Goal: Task Accomplishment & Management: Manage account settings

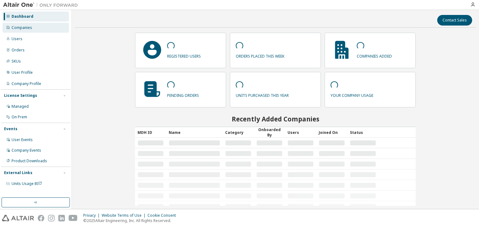
click at [30, 28] on div "Companies" at bounding box center [22, 27] width 21 height 5
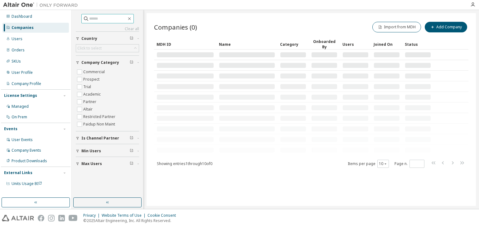
click at [101, 17] on input "text" at bounding box center [107, 19] width 37 height 6
type input "*****"
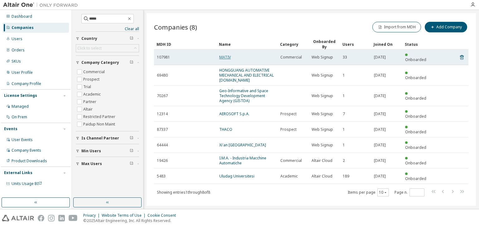
click at [223, 55] on link "MATIV" at bounding box center [225, 57] width 12 height 5
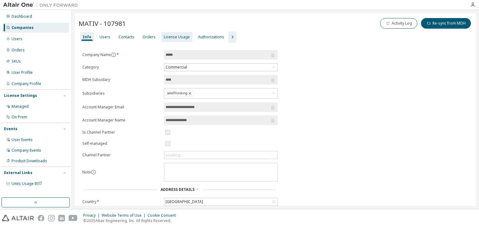
click at [167, 37] on div "License Usage" at bounding box center [177, 37] width 26 height 5
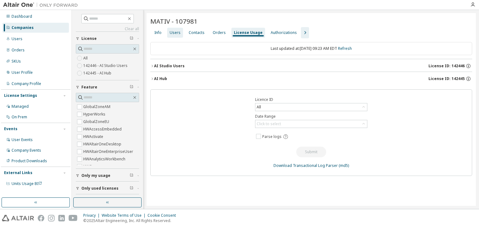
click at [173, 31] on div "Users" at bounding box center [175, 32] width 11 height 5
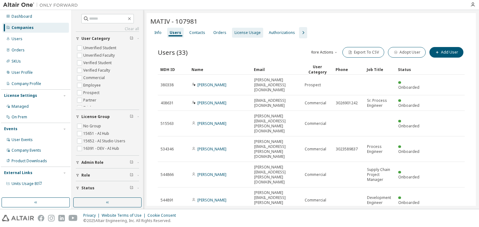
click at [253, 33] on div "License Usage" at bounding box center [247, 32] width 26 height 5
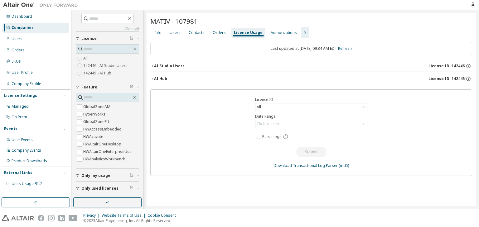
click at [152, 80] on icon "button" at bounding box center [152, 79] width 4 height 4
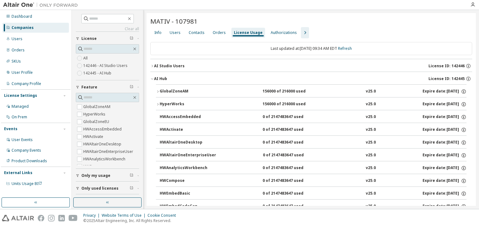
click at [151, 66] on icon "button" at bounding box center [152, 66] width 4 height 4
click at [151, 64] on icon "button" at bounding box center [152, 66] width 4 height 4
click at [301, 32] on icon "button" at bounding box center [304, 32] width 7 height 7
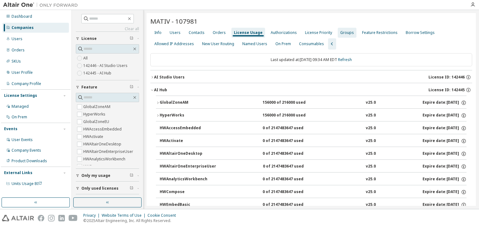
click at [340, 30] on div "Groups" at bounding box center [347, 32] width 14 height 5
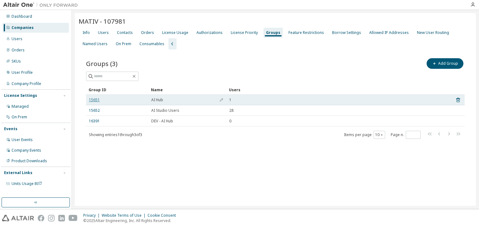
click at [92, 99] on link "15651" at bounding box center [94, 100] width 11 height 5
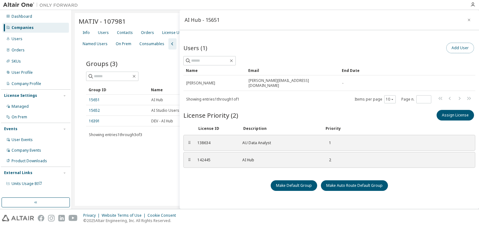
click at [459, 47] on button "Add User" at bounding box center [460, 48] width 28 height 11
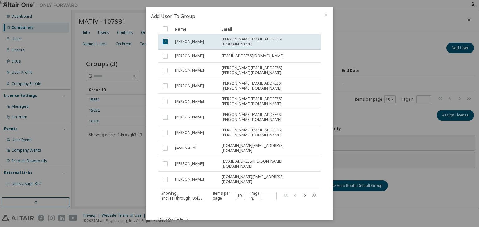
scroll to position [26, 0]
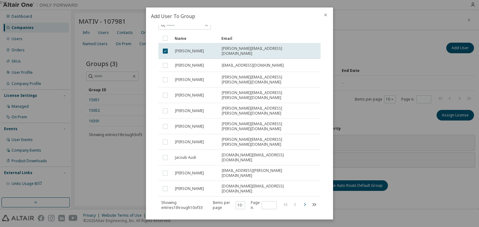
click at [302, 201] on icon "button" at bounding box center [304, 204] width 7 height 7
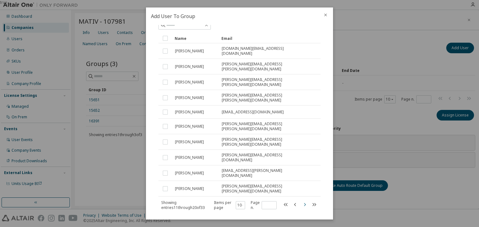
click at [302, 201] on icon "button" at bounding box center [304, 204] width 7 height 7
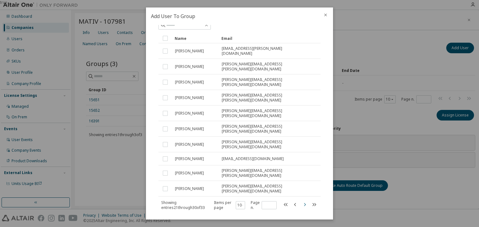
click at [302, 201] on icon "button" at bounding box center [304, 204] width 7 height 7
type input "*"
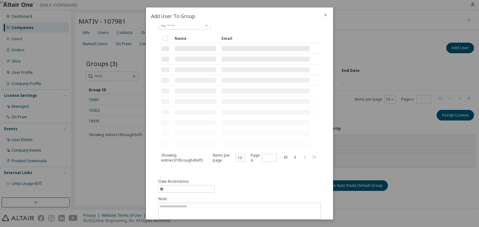
scroll to position [0, 0]
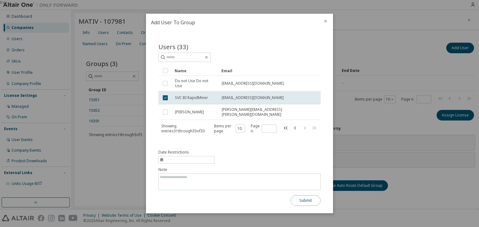
click at [297, 196] on button "Submit" at bounding box center [306, 200] width 30 height 11
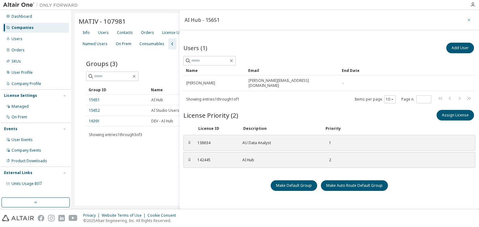
click at [467, 20] on icon "button" at bounding box center [469, 19] width 4 height 5
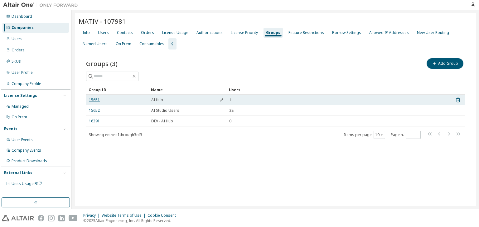
click at [94, 100] on link "15651" at bounding box center [94, 100] width 11 height 5
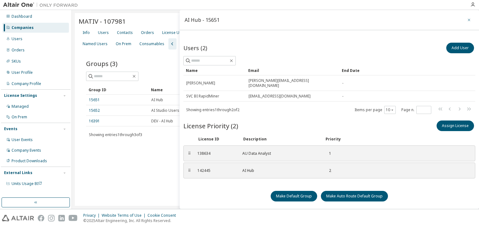
click at [464, 22] on button "button" at bounding box center [469, 20] width 10 height 10
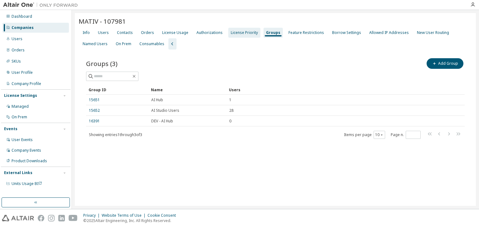
click at [248, 35] on div "License Priority" at bounding box center [244, 32] width 27 height 5
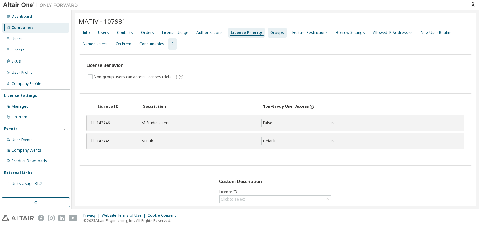
click at [268, 32] on div "Groups" at bounding box center [277, 33] width 19 height 10
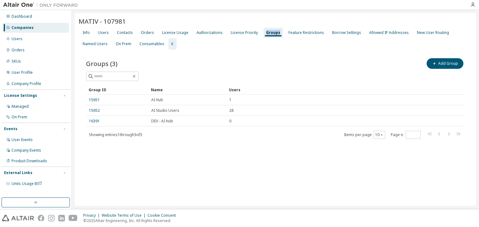
click at [266, 32] on div "Groups" at bounding box center [273, 32] width 14 height 5
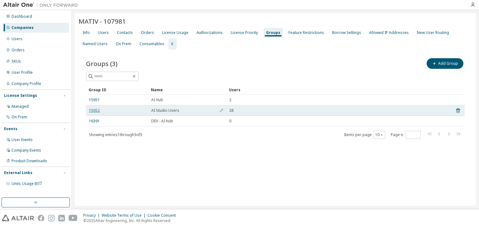
click at [97, 109] on link "15652" at bounding box center [94, 110] width 11 height 5
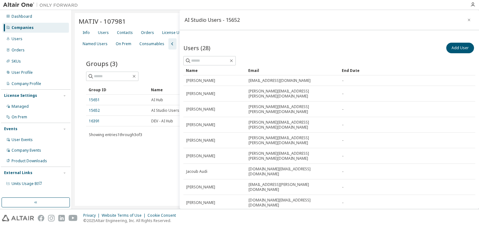
click at [372, 172] on div "50" at bounding box center [384, 173] width 50 height 7
click at [217, 72] on div "Name" at bounding box center [214, 70] width 57 height 10
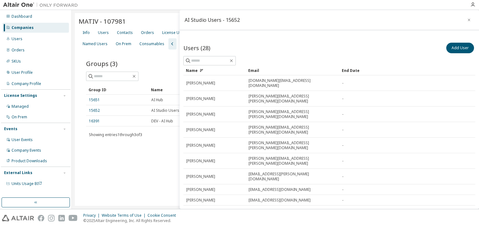
click at [217, 71] on div "Name" at bounding box center [214, 70] width 57 height 10
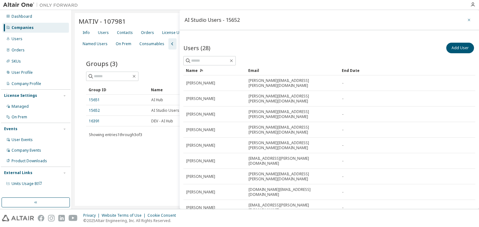
click at [469, 19] on button "button" at bounding box center [469, 20] width 10 height 10
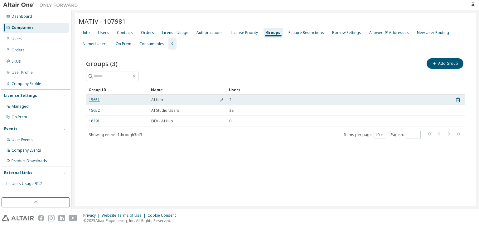
click at [96, 100] on link "15651" at bounding box center [94, 100] width 11 height 5
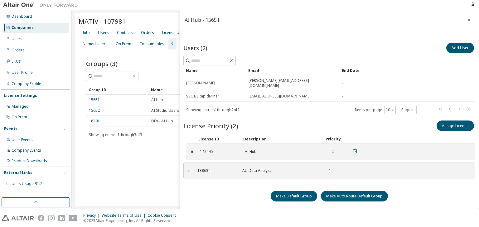
drag, startPoint x: 188, startPoint y: 165, endPoint x: 190, endPoint y: 146, distance: 19.2
click at [190, 149] on div "⠿" at bounding box center [192, 151] width 4 height 5
click at [195, 191] on div "Make Default Group Make Auto Route Default Group" at bounding box center [329, 196] width 292 height 11
click at [467, 21] on icon "button" at bounding box center [469, 19] width 4 height 5
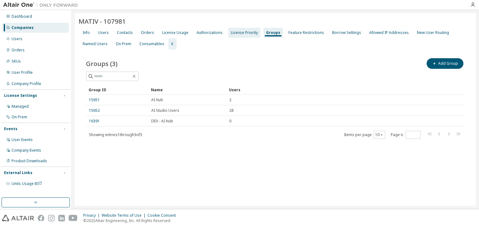
click at [238, 32] on div "License Priority" at bounding box center [244, 32] width 27 height 5
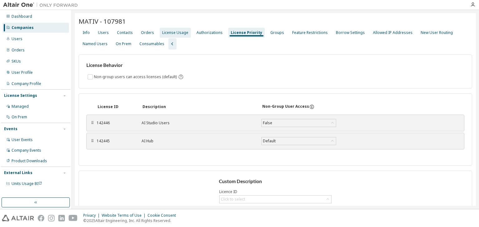
click at [172, 33] on div "License Usage" at bounding box center [175, 32] width 26 height 5
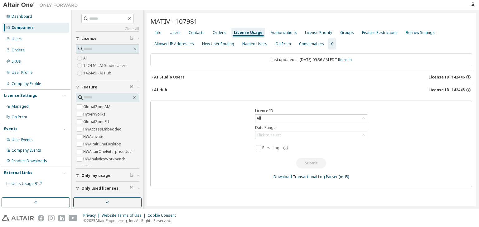
click at [152, 89] on icon "button" at bounding box center [152, 90] width 4 height 4
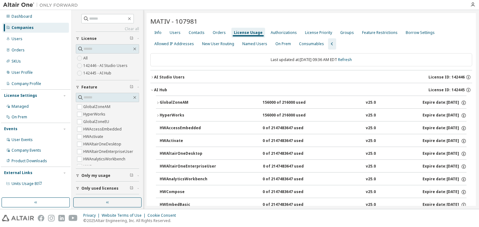
click at [156, 102] on icon "button" at bounding box center [158, 103] width 4 height 4
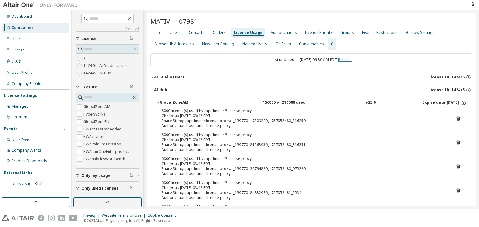
click at [348, 60] on link "Refresh" at bounding box center [345, 59] width 14 height 5
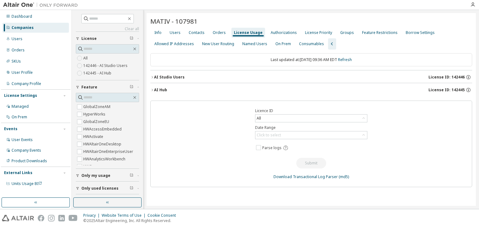
click at [152, 88] on icon "button" at bounding box center [152, 90] width 4 height 4
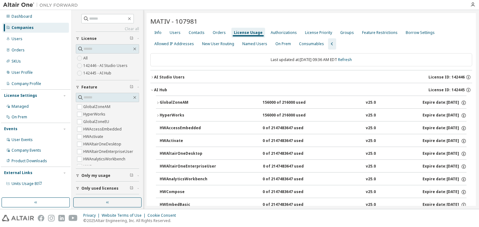
click at [158, 115] on icon "button" at bounding box center [158, 116] width 4 height 4
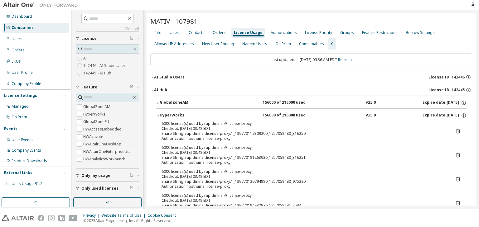
click at [158, 114] on icon "button" at bounding box center [158, 116] width 4 height 4
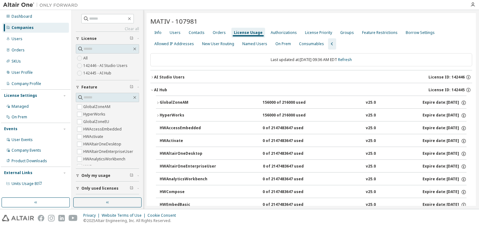
click at [158, 102] on icon "button" at bounding box center [157, 103] width 1 height 2
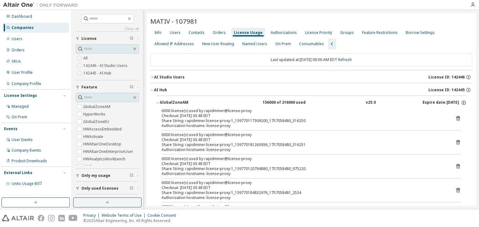
click at [152, 89] on icon "button" at bounding box center [152, 90] width 4 height 4
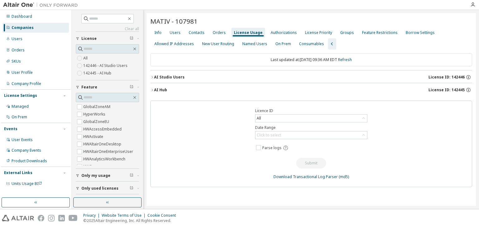
click at [152, 90] on icon "button" at bounding box center [152, 90] width 4 height 4
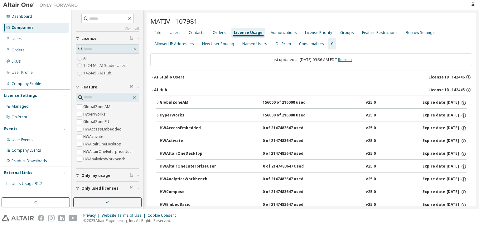
click at [350, 59] on link "Refresh" at bounding box center [345, 59] width 14 height 5
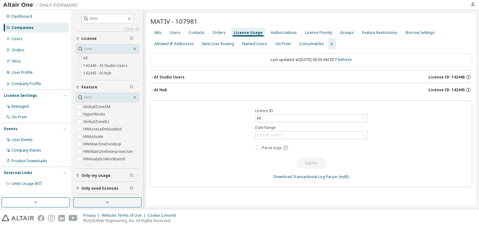
click at [151, 89] on icon "button" at bounding box center [152, 90] width 4 height 4
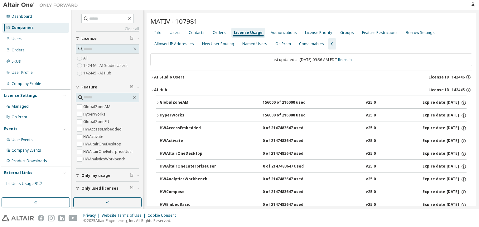
click at [153, 75] on icon "button" at bounding box center [152, 77] width 4 height 4
click at [276, 105] on button "GlobalZoneAM 156000 of 216000 used v25.0 Expire date: [DATE]" at bounding box center [311, 103] width 311 height 14
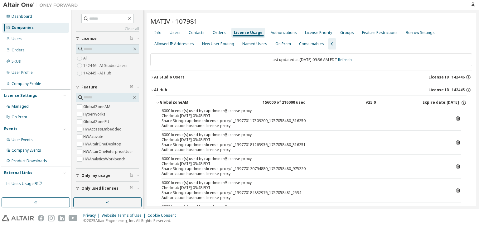
click at [159, 102] on icon "button" at bounding box center [158, 103] width 4 height 4
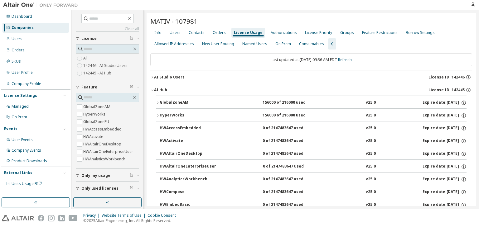
click at [158, 102] on icon "button" at bounding box center [158, 103] width 4 height 4
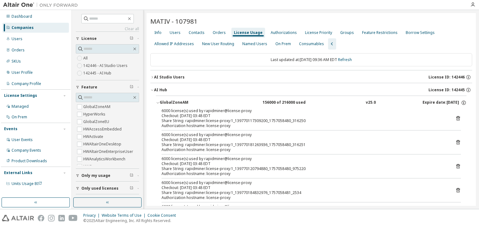
click at [158, 103] on icon "button" at bounding box center [158, 103] width 2 height 1
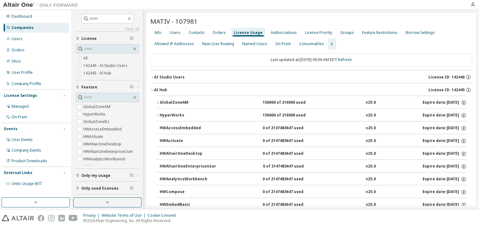
click at [158, 103] on icon "button" at bounding box center [157, 103] width 1 height 2
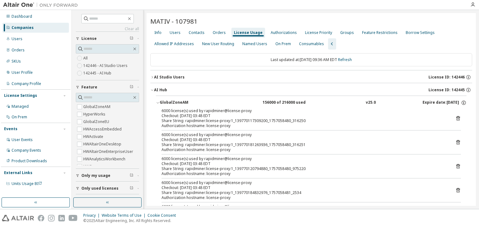
click at [157, 103] on icon "button" at bounding box center [158, 103] width 4 height 4
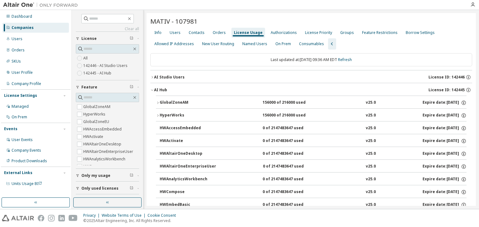
click at [157, 115] on icon "button" at bounding box center [158, 116] width 4 height 4
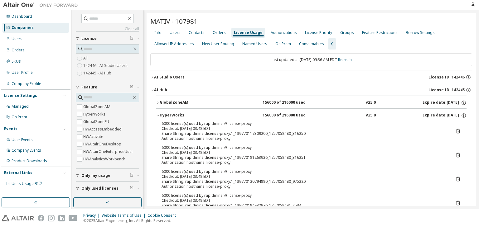
click at [157, 115] on icon "button" at bounding box center [158, 116] width 4 height 4
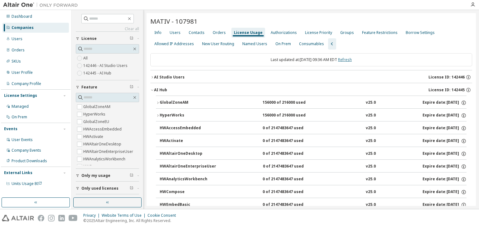
click at [350, 58] on link "Refresh" at bounding box center [345, 59] width 14 height 5
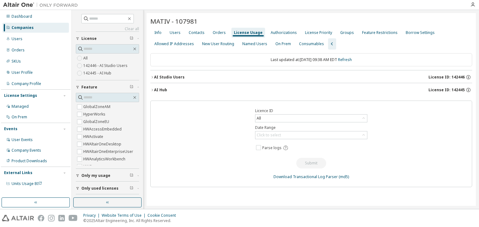
click at [152, 90] on icon "button" at bounding box center [152, 90] width 4 height 4
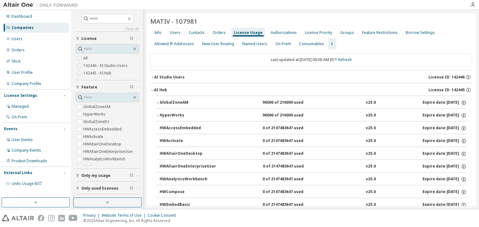
click at [158, 102] on icon "button" at bounding box center [158, 103] width 4 height 4
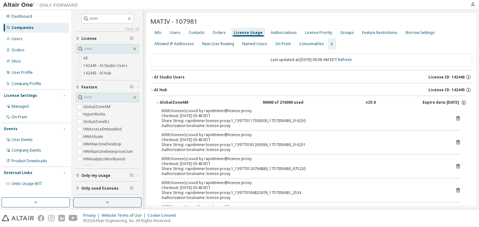
click at [158, 102] on icon "button" at bounding box center [158, 103] width 4 height 4
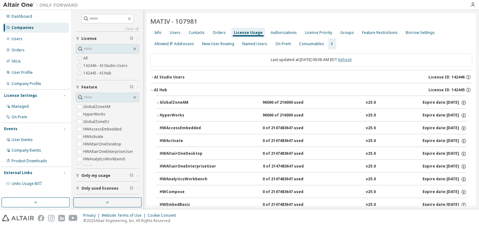
click at [351, 59] on link "Refresh" at bounding box center [345, 59] width 14 height 5
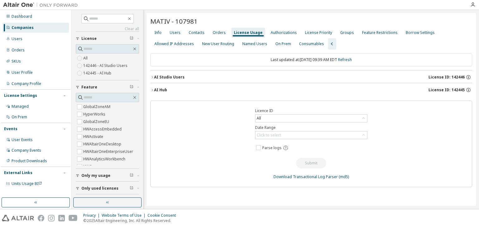
click at [150, 90] on icon "button" at bounding box center [152, 90] width 4 height 4
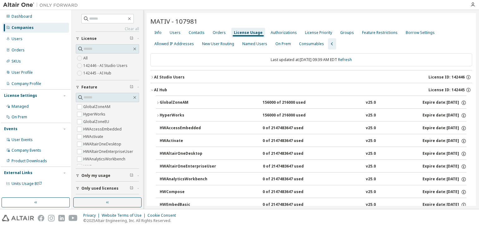
click at [151, 77] on icon "button" at bounding box center [152, 77] width 4 height 4
click at [154, 78] on div "AI Studio Users" at bounding box center [169, 77] width 31 height 5
click at [153, 89] on icon "button" at bounding box center [152, 90] width 4 height 4
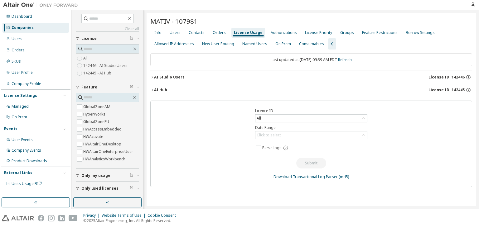
click at [153, 89] on icon "button" at bounding box center [152, 90] width 4 height 4
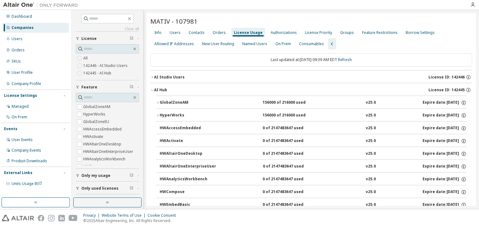
click at [158, 115] on icon "button" at bounding box center [157, 115] width 1 height 2
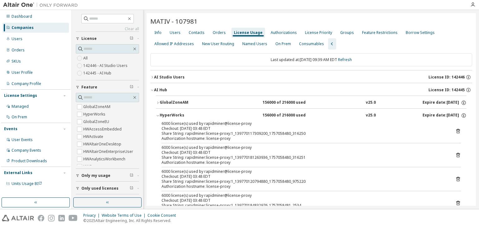
click at [371, 109] on button "HyperWorks 156000 of 216000 used v25.0 Expire date: 2026-04-30" at bounding box center [311, 116] width 311 height 14
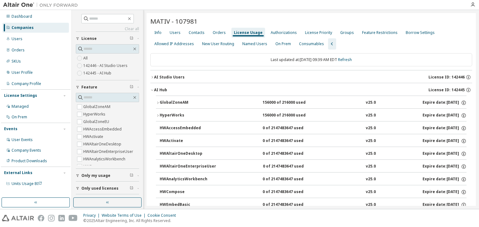
click at [371, 109] on button "HyperWorks 156000 of 216000 used v25.0 Expire date: 2026-04-30" at bounding box center [311, 116] width 311 height 14
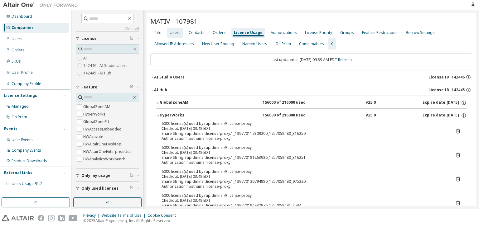
click at [175, 32] on div "Users" at bounding box center [175, 32] width 11 height 5
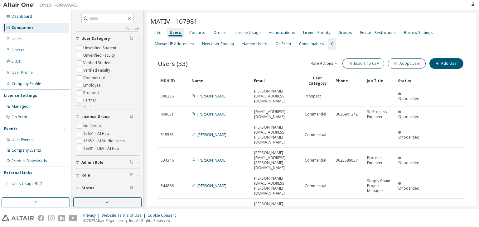
click at [220, 81] on div "Name" at bounding box center [219, 81] width 57 height 10
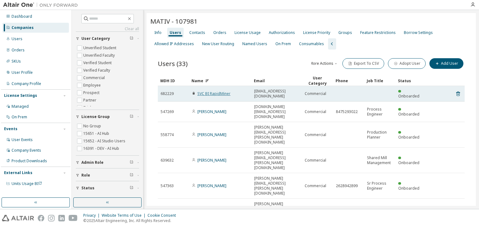
click at [219, 91] on link "SVC BI RapidMiner" at bounding box center [213, 93] width 33 height 5
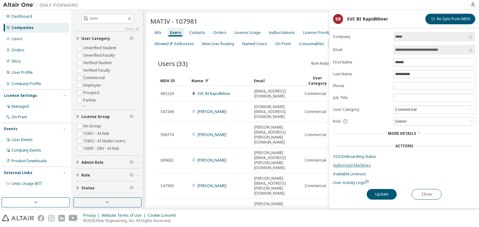
click at [345, 165] on link "Authorized Machines" at bounding box center [404, 165] width 142 height 5
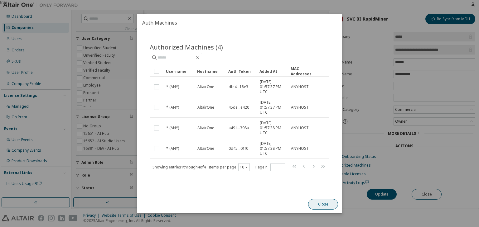
click at [317, 201] on button "Close" at bounding box center [323, 204] width 30 height 11
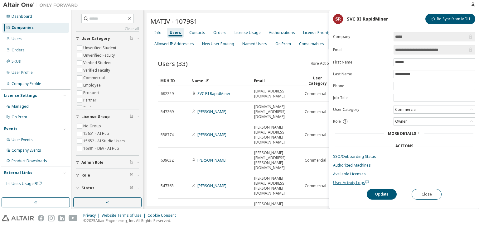
click at [354, 183] on span "User Activity Logs" at bounding box center [351, 182] width 36 height 5
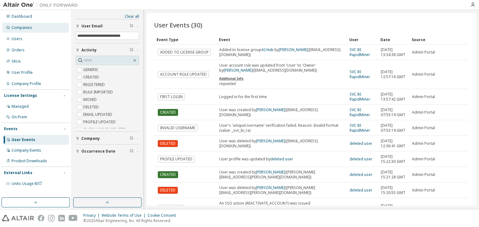
click at [18, 27] on div "Companies" at bounding box center [22, 27] width 21 height 5
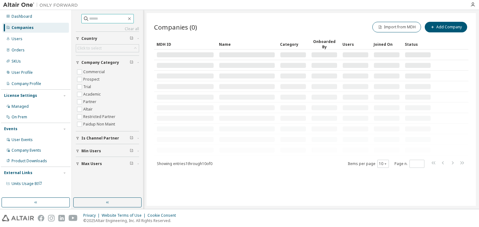
click at [97, 22] on span at bounding box center [107, 18] width 52 height 9
click at [101, 19] on input "text" at bounding box center [107, 19] width 37 height 6
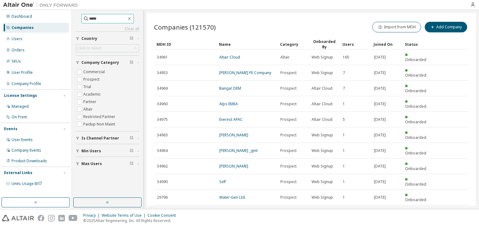
type input "*****"
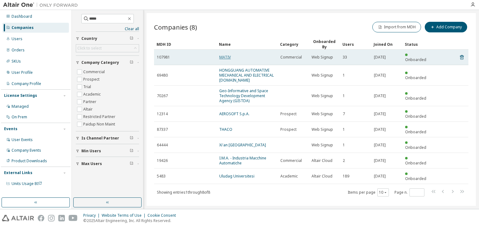
click at [225, 55] on link "MATIV" at bounding box center [225, 57] width 12 height 5
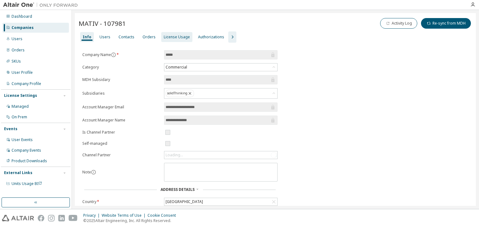
click at [164, 36] on div "License Usage" at bounding box center [177, 37] width 26 height 5
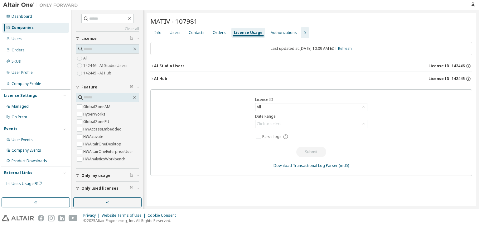
click at [152, 78] on icon "button" at bounding box center [152, 79] width 1 height 2
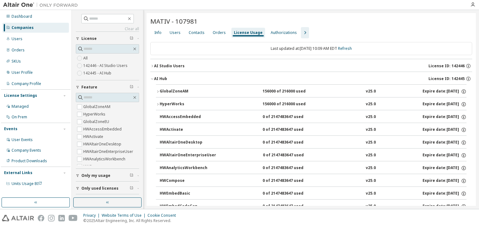
click at [158, 92] on icon "button" at bounding box center [158, 92] width 4 height 4
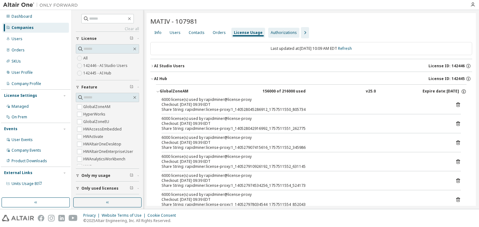
click at [281, 29] on div "Authorizations" at bounding box center [283, 33] width 31 height 10
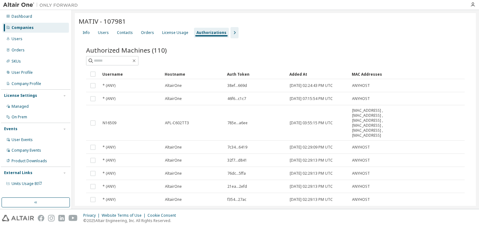
click at [319, 72] on div "Added At" at bounding box center [317, 74] width 57 height 10
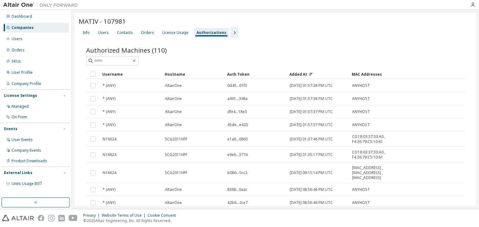
click at [231, 32] on icon "button" at bounding box center [234, 32] width 7 height 7
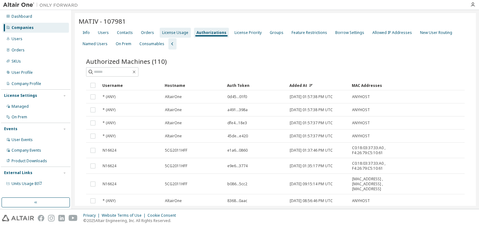
click at [181, 33] on div "License Usage" at bounding box center [175, 32] width 26 height 5
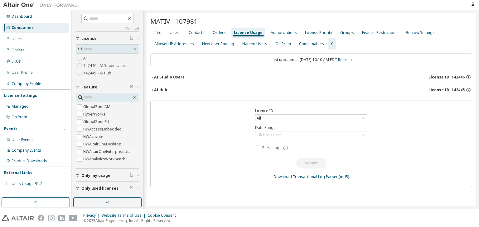
click at [152, 89] on icon "button" at bounding box center [152, 90] width 4 height 4
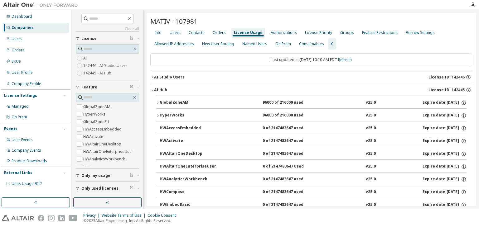
click at [157, 101] on icon "button" at bounding box center [158, 103] width 4 height 4
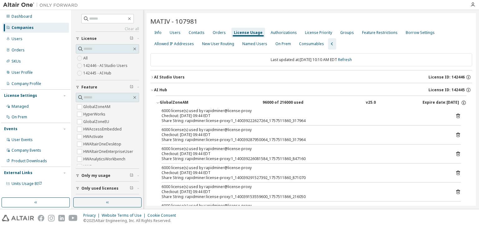
click at [157, 102] on icon "button" at bounding box center [158, 103] width 4 height 4
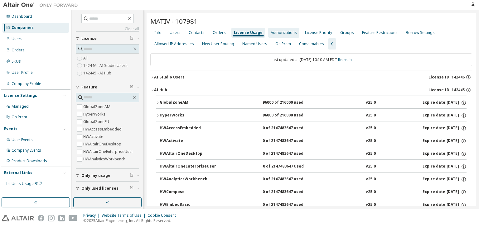
click at [284, 29] on div "Authorizations" at bounding box center [283, 33] width 31 height 10
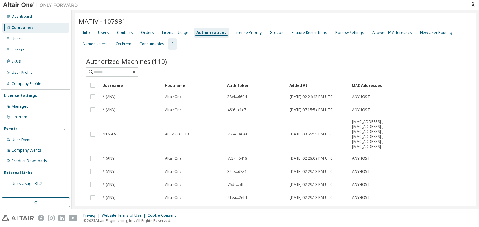
click at [312, 85] on div "Added At" at bounding box center [317, 85] width 57 height 10
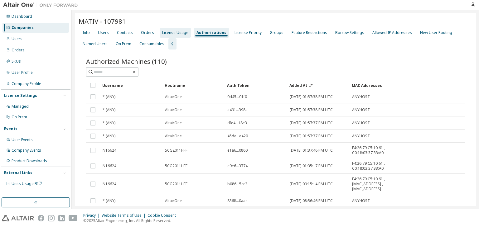
click at [176, 30] on div "License Usage" at bounding box center [175, 32] width 26 height 5
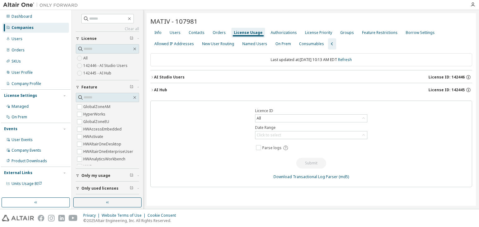
click at [153, 89] on icon "button" at bounding box center [152, 90] width 4 height 4
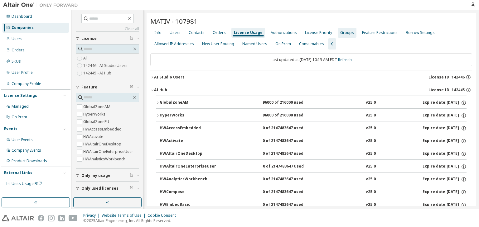
click at [342, 34] on div "Groups" at bounding box center [347, 32] width 14 height 5
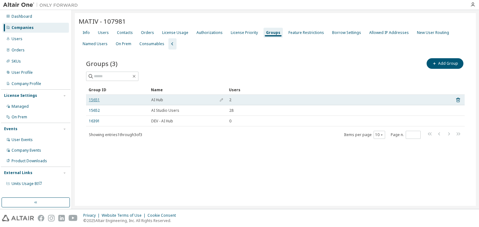
click at [95, 100] on link "15651" at bounding box center [94, 100] width 11 height 5
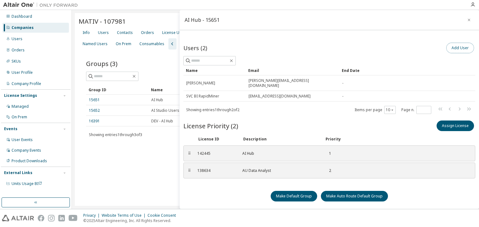
click at [455, 49] on button "Add User" at bounding box center [460, 48] width 28 height 11
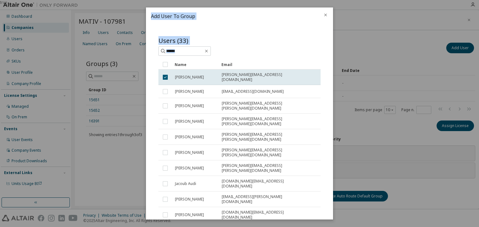
drag, startPoint x: 333, startPoint y: 161, endPoint x: 330, endPoint y: 160, distance: 3.3
click at [330, 0] on div "true Add User To Group Users (33) Clear Load Save Save As Field Operator Value …" at bounding box center [239, 0] width 479 height 0
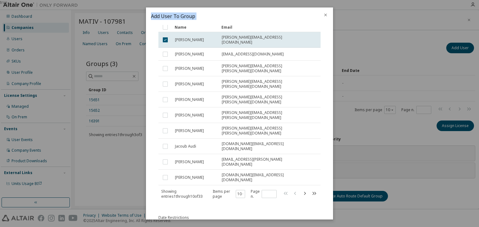
scroll to position [39, 0]
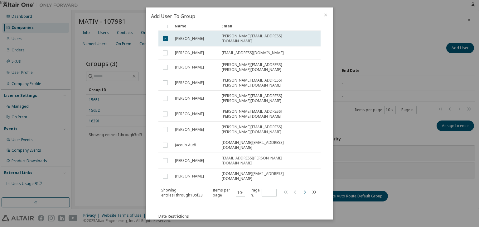
click at [301, 189] on icon "button" at bounding box center [304, 192] width 7 height 7
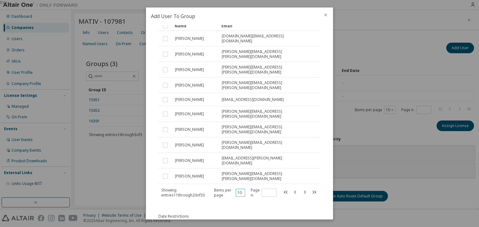
click at [237, 190] on button "10" at bounding box center [240, 192] width 6 height 5
click at [239, 194] on div "30" at bounding box center [259, 193] width 50 height 7
type input "*"
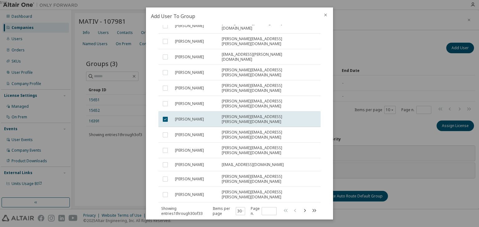
scroll to position [335, 0]
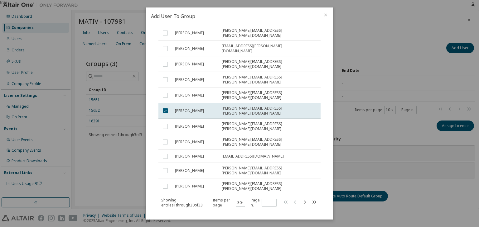
click at [325, 15] on icon "close" at bounding box center [325, 15] width 3 height 3
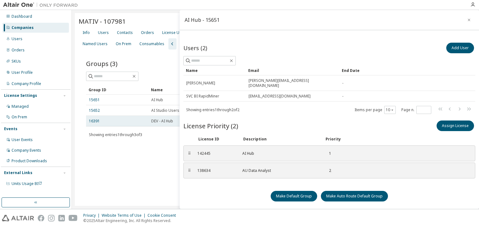
click at [112, 119] on div "16391" at bounding box center [117, 121] width 57 height 5
click at [467, 21] on icon "button" at bounding box center [469, 19] width 4 height 5
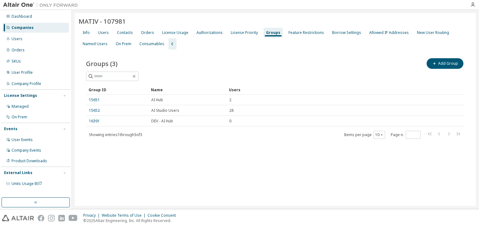
click at [268, 32] on div "Groups" at bounding box center [273, 32] width 14 height 5
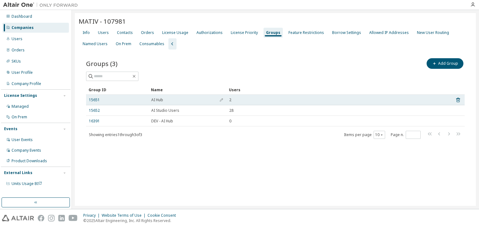
click at [96, 95] on td "15651" at bounding box center [117, 100] width 62 height 11
click at [97, 100] on link "15651" at bounding box center [94, 100] width 11 height 5
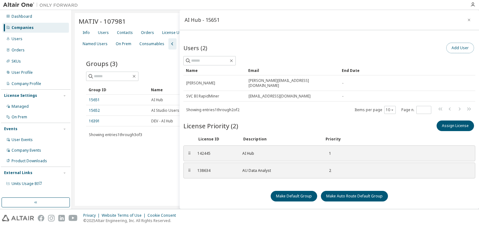
click at [451, 51] on button "Add User" at bounding box center [460, 48] width 28 height 11
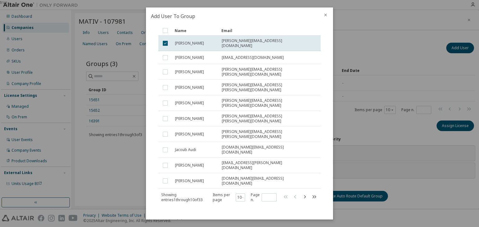
scroll to position [33, 0]
click at [304, 196] on icon "button" at bounding box center [305, 197] width 2 height 3
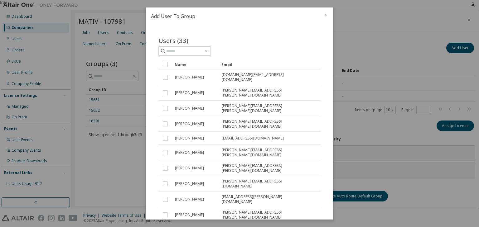
scroll to position [16, 0]
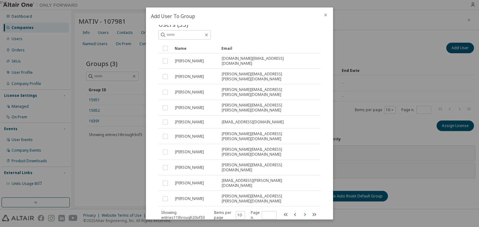
click at [302, 211] on icon "button" at bounding box center [304, 214] width 7 height 7
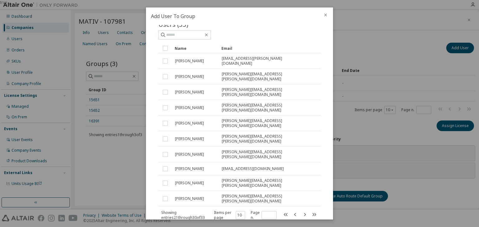
click at [193, 47] on div "Name" at bounding box center [196, 48] width 42 height 10
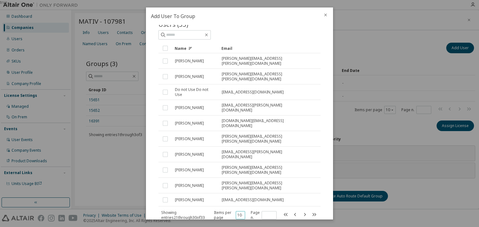
click at [236, 211] on div "10" at bounding box center [240, 215] width 9 height 8
click at [238, 213] on button "10" at bounding box center [240, 215] width 6 height 5
click at [227, 169] on div "30" at bounding box center [238, 168] width 50 height 7
type input "*"
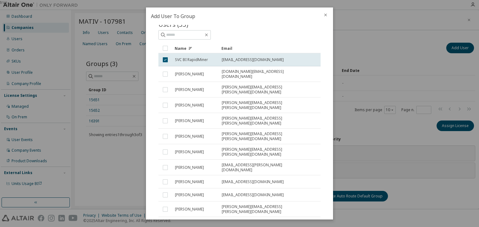
click at [203, 46] on div "Name" at bounding box center [196, 48] width 42 height 10
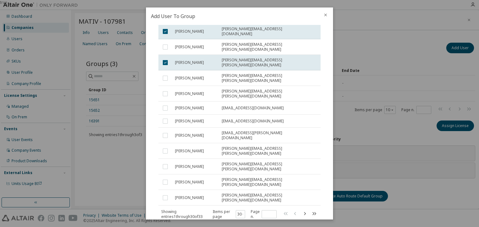
scroll to position [335, 0]
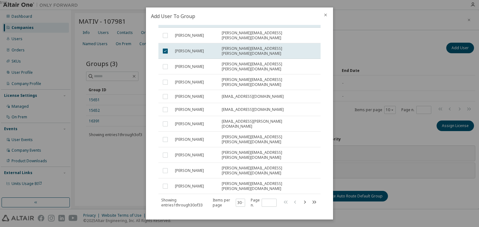
type textarea "**********"
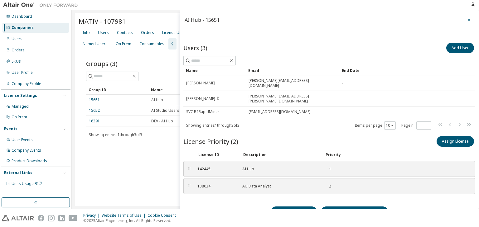
click at [467, 21] on icon "button" at bounding box center [469, 19] width 4 height 5
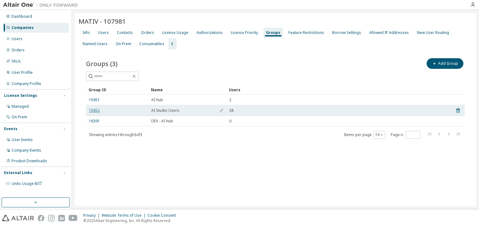
click at [94, 110] on link "15652" at bounding box center [94, 110] width 11 height 5
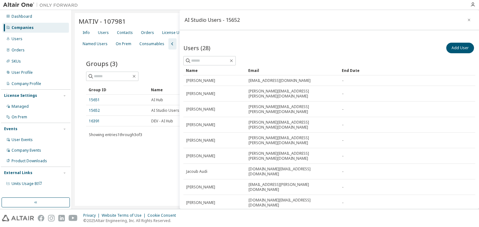
click at [374, 168] on div "30" at bounding box center [384, 165] width 50 height 7
click at [216, 74] on div "Name" at bounding box center [214, 70] width 57 height 10
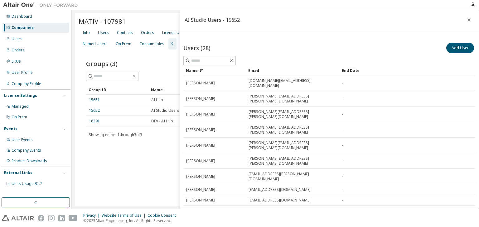
click at [214, 72] on div "Name" at bounding box center [214, 70] width 57 height 10
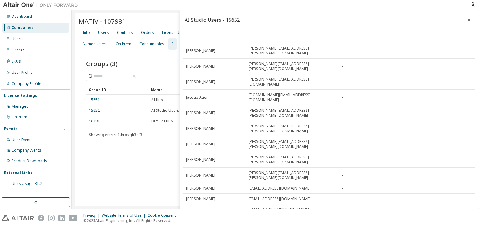
scroll to position [191, 0]
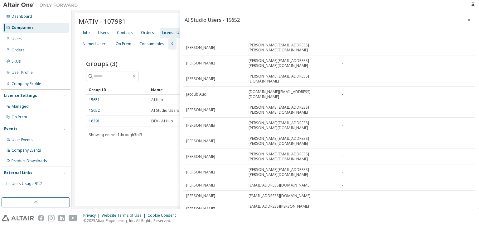
click at [163, 32] on div "License Usage" at bounding box center [175, 32] width 26 height 5
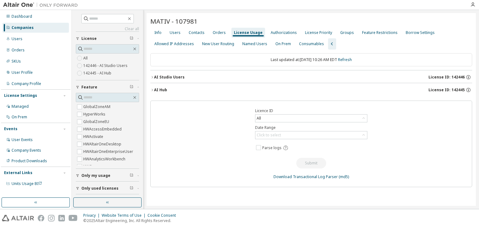
click at [152, 89] on icon "button" at bounding box center [152, 90] width 4 height 4
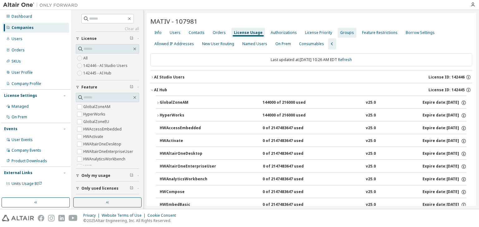
click at [341, 31] on div "Groups" at bounding box center [347, 32] width 14 height 5
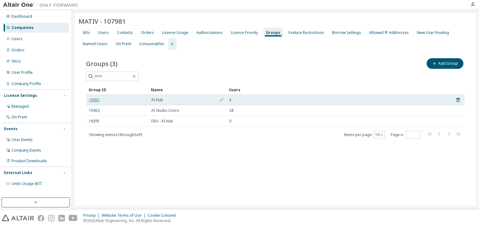
click at [93, 98] on link "15651" at bounding box center [94, 100] width 11 height 5
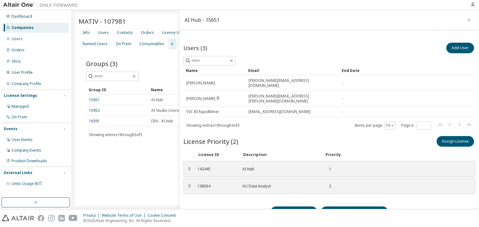
click at [151, 55] on div "Groups (3) Add Group Clear Load Save Save As Field Operator Value Select filter…" at bounding box center [275, 103] width 393 height 106
click at [108, 33] on div "Users" at bounding box center [103, 32] width 11 height 5
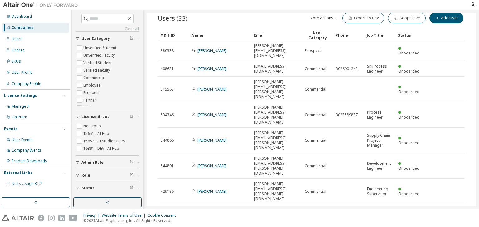
scroll to position [45, 0]
click at [364, 172] on div "30" at bounding box center [376, 170] width 50 height 7
click at [219, 36] on div "Name" at bounding box center [219, 36] width 57 height 10
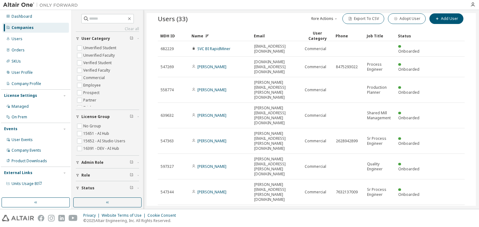
click at [219, 36] on div "Name" at bounding box center [219, 36] width 57 height 10
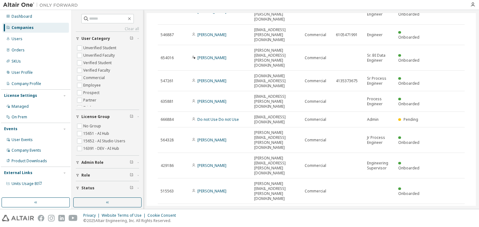
scroll to position [206, 0]
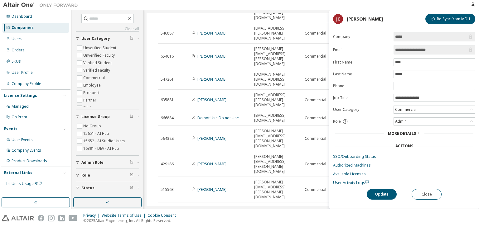
click at [360, 165] on link "Authorized Machines" at bounding box center [404, 165] width 142 height 5
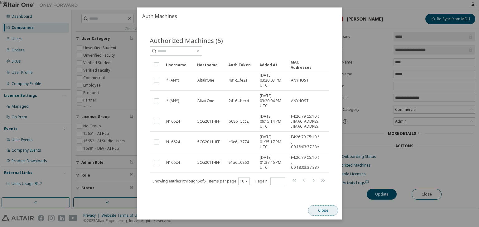
click at [317, 207] on button "Close" at bounding box center [323, 210] width 30 height 11
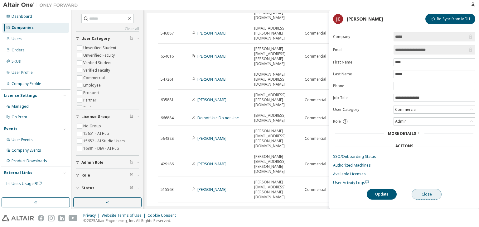
click at [426, 194] on button "Close" at bounding box center [427, 194] width 30 height 11
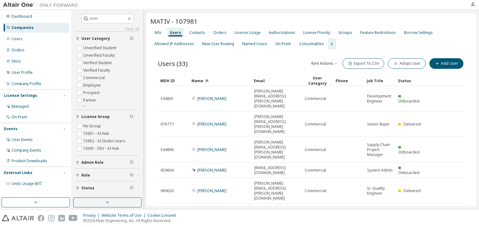
click at [219, 79] on div "Name" at bounding box center [219, 81] width 57 height 10
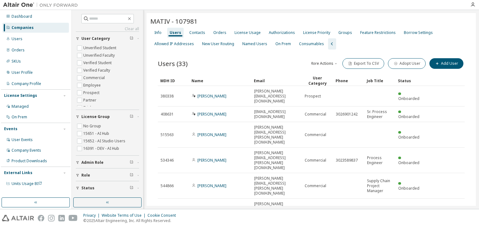
click at [219, 79] on div "Name" at bounding box center [219, 81] width 57 height 10
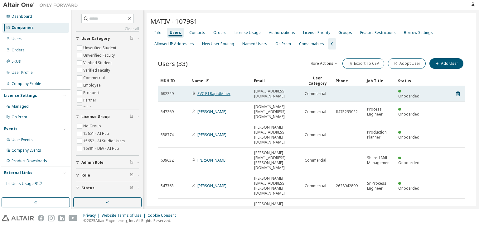
click at [217, 92] on link "SVC BI RapidMiner" at bounding box center [213, 93] width 33 height 5
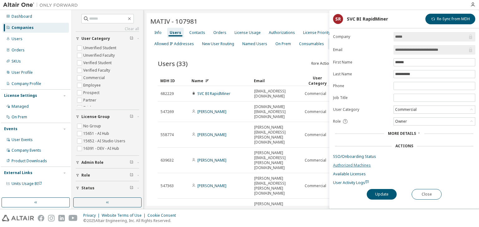
click at [356, 165] on link "Authorized Machines" at bounding box center [404, 165] width 142 height 5
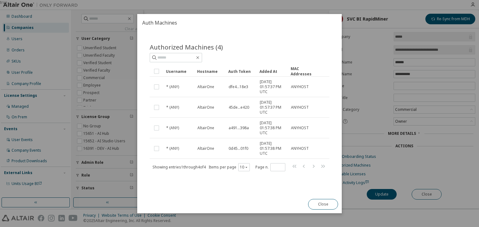
click at [293, 47] on div at bounding box center [284, 47] width 90 height 2
click at [317, 203] on button "Close" at bounding box center [323, 204] width 30 height 11
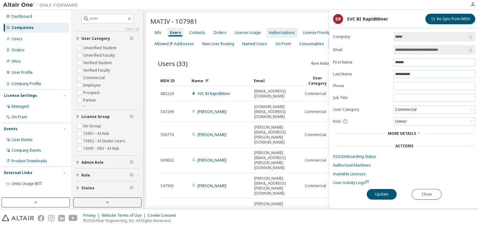
click at [272, 31] on div "Authorizations" at bounding box center [282, 32] width 26 height 5
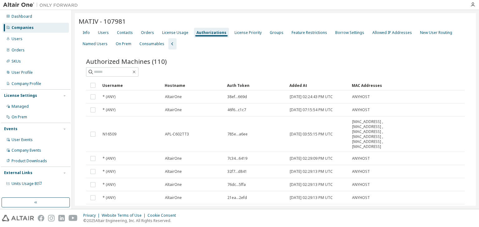
click at [319, 87] on div "Added At" at bounding box center [317, 85] width 57 height 10
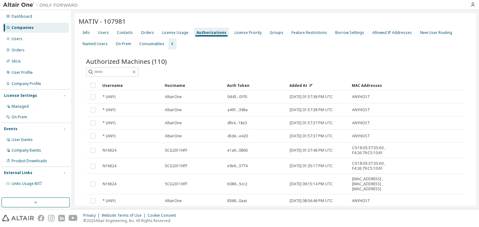
click at [197, 84] on div "Hostname" at bounding box center [193, 85] width 57 height 10
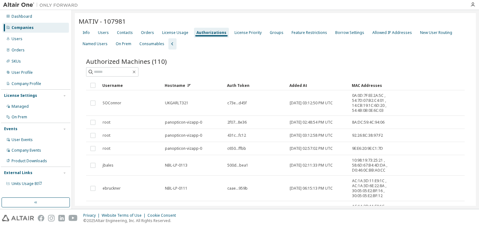
click at [128, 84] on div "Username" at bounding box center [130, 85] width 57 height 10
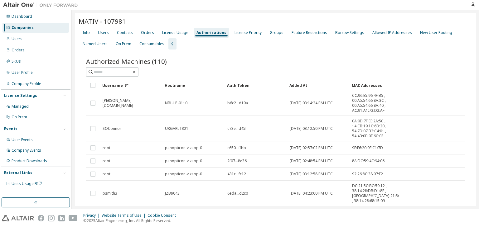
click at [139, 84] on div "Username" at bounding box center [130, 85] width 57 height 10
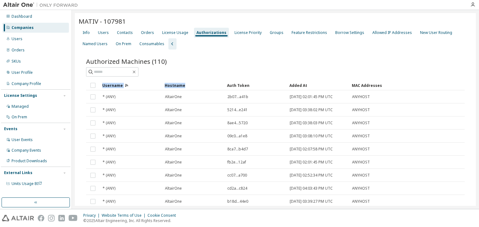
click at [133, 84] on div "Username" at bounding box center [130, 85] width 57 height 10
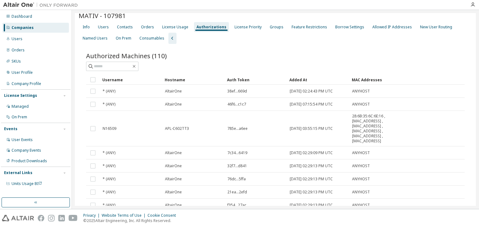
scroll to position [4, 0]
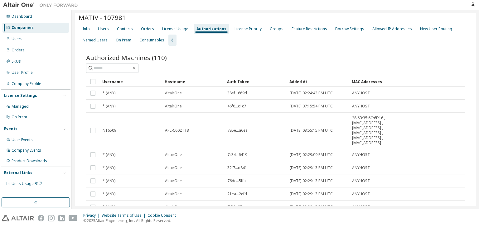
click at [140, 80] on div "Username" at bounding box center [130, 82] width 57 height 10
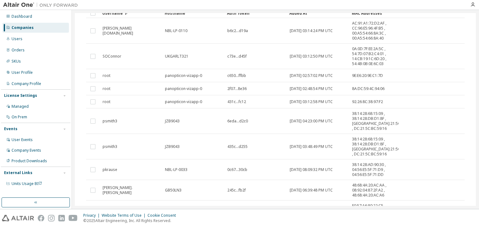
scroll to position [119, 0]
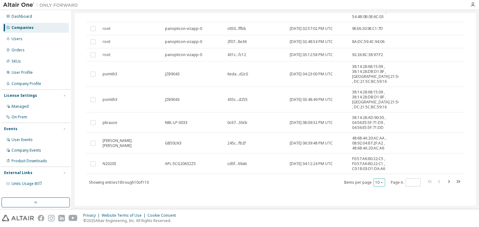
click at [380, 181] on icon "button" at bounding box center [382, 183] width 4 height 4
click at [382, 206] on div "30" at bounding box center [396, 204] width 50 height 7
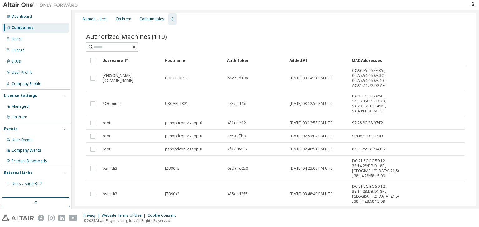
scroll to position [0, 0]
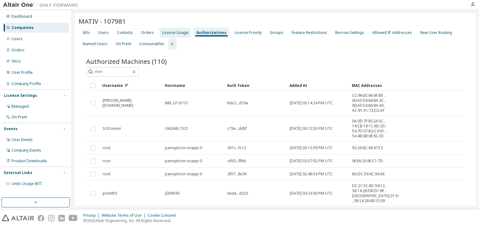
click at [179, 32] on div "License Usage" at bounding box center [175, 32] width 26 height 5
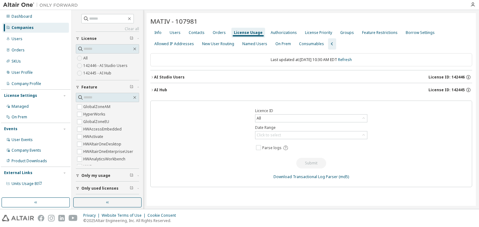
click at [152, 90] on icon "button" at bounding box center [152, 90] width 4 height 4
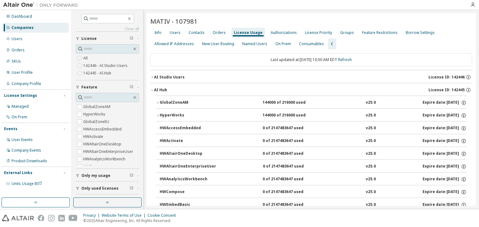
click at [157, 102] on icon "button" at bounding box center [158, 103] width 4 height 4
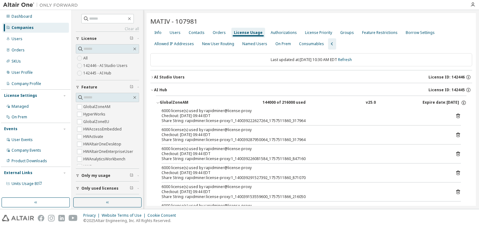
click at [157, 102] on icon "button" at bounding box center [158, 103] width 4 height 4
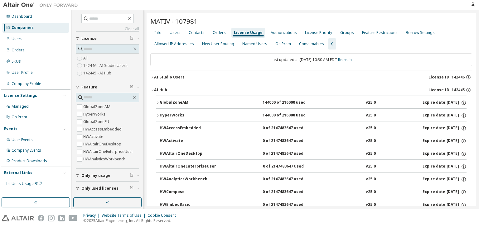
click at [152, 90] on icon "button" at bounding box center [152, 90] width 4 height 4
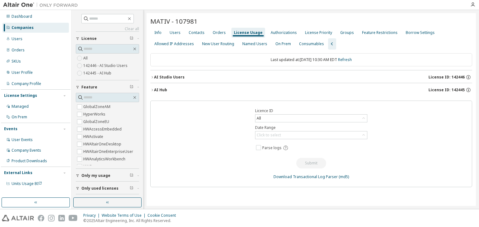
click at [286, 21] on div "MATIV - 107981" at bounding box center [311, 21] width 322 height 9
click at [277, 34] on div "Authorizations" at bounding box center [284, 32] width 26 height 5
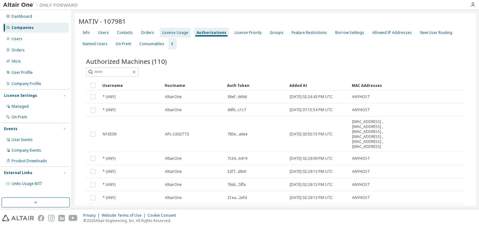
click at [172, 34] on div "License Usage" at bounding box center [175, 32] width 26 height 5
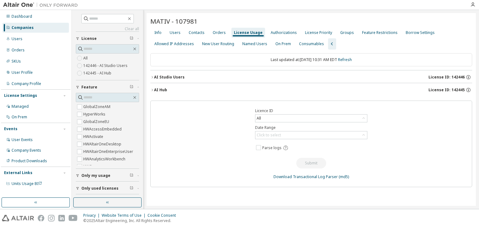
click at [154, 91] on div "AI Hub" at bounding box center [160, 90] width 13 height 5
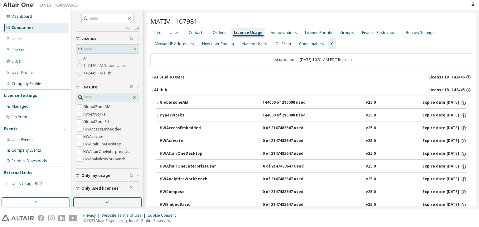
click at [158, 103] on icon "button" at bounding box center [158, 103] width 4 height 4
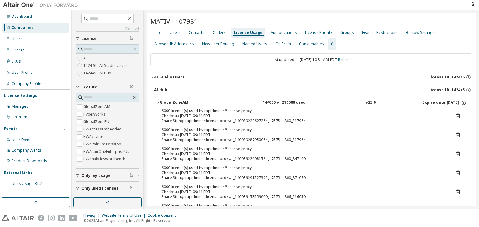
click at [158, 103] on icon "button" at bounding box center [158, 103] width 2 height 1
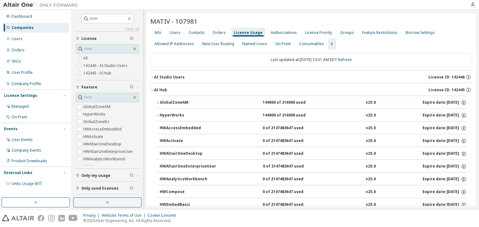
click at [158, 103] on icon "button" at bounding box center [158, 103] width 4 height 4
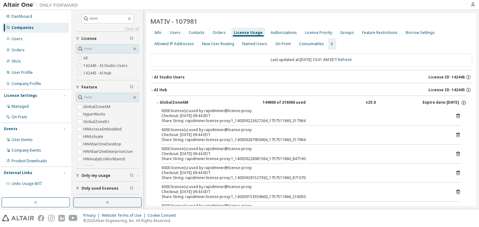
click at [156, 103] on icon "button" at bounding box center [158, 103] width 4 height 4
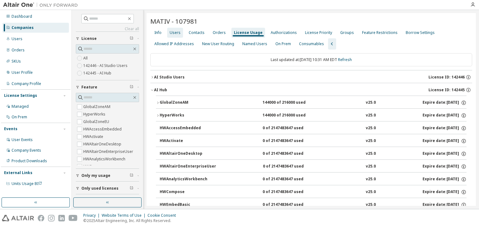
click at [178, 32] on div "Users" at bounding box center [175, 32] width 11 height 5
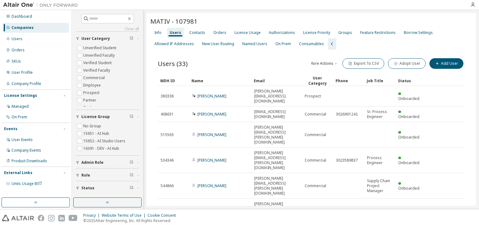
click at [210, 80] on div "Name" at bounding box center [219, 81] width 57 height 10
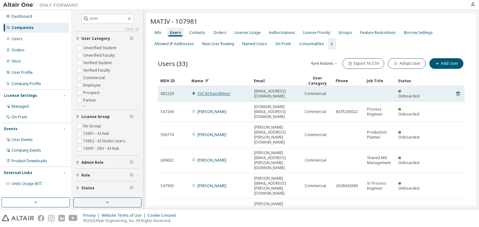
click at [222, 91] on link "SVC BI RapidMiner" at bounding box center [213, 93] width 33 height 5
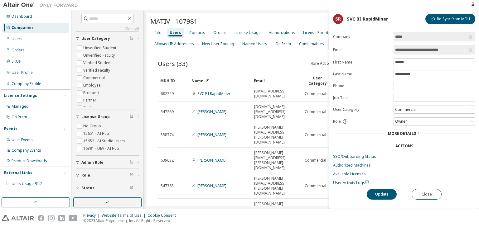
click at [358, 166] on link "Authorized Machines" at bounding box center [404, 165] width 142 height 5
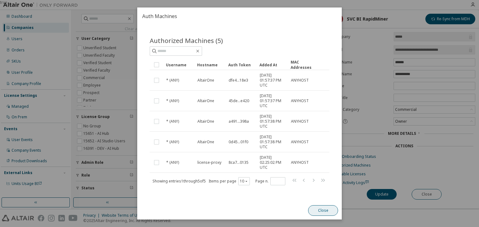
click at [317, 211] on button "Close" at bounding box center [323, 210] width 30 height 11
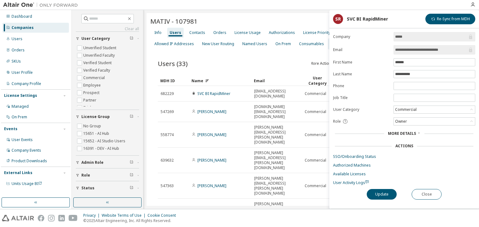
click at [291, 61] on div "Users (33) More Actions Import From CSV Export To CSV Adopt User Add User" at bounding box center [311, 63] width 307 height 13
click at [283, 57] on div "Users (33) More Actions Import From CSV Export To CSV Adopt User Add User" at bounding box center [311, 63] width 307 height 13
click at [427, 196] on button "Close" at bounding box center [427, 194] width 30 height 11
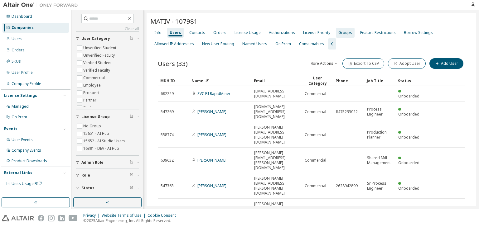
click at [345, 31] on div "Groups" at bounding box center [345, 32] width 14 height 5
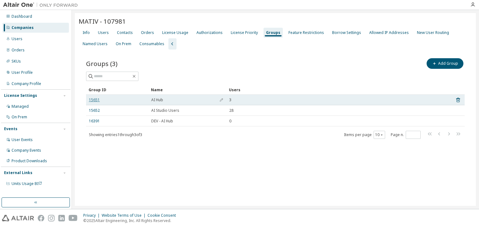
click at [95, 100] on link "15651" at bounding box center [94, 100] width 11 height 5
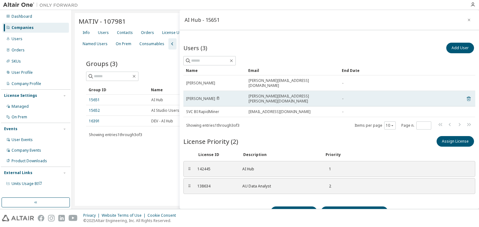
click at [466, 95] on icon at bounding box center [469, 98] width 6 height 7
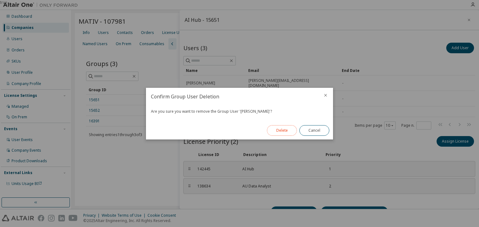
click at [279, 128] on button "Delete" at bounding box center [282, 130] width 30 height 11
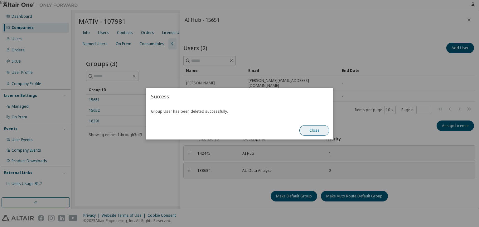
click at [316, 133] on button "Close" at bounding box center [314, 130] width 30 height 11
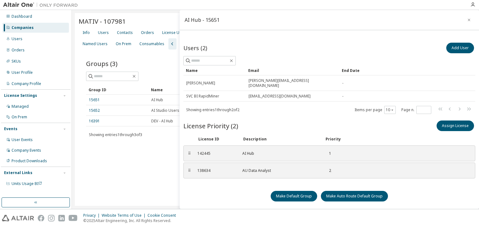
click at [150, 151] on div "Groups (3) Add Group Clear Load Save Save As Field Operator Value Select filter…" at bounding box center [275, 103] width 393 height 106
click at [131, 57] on div "Groups (3) Add Group" at bounding box center [275, 63] width 378 height 13
click at [468, 19] on icon "button" at bounding box center [469, 20] width 2 height 2
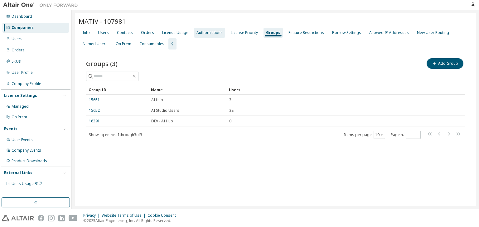
click at [210, 30] on div "Authorizations" at bounding box center [209, 32] width 26 height 5
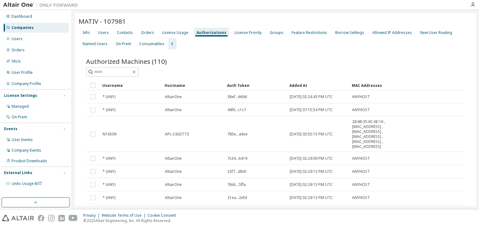
click at [319, 82] on div "Added At" at bounding box center [317, 85] width 57 height 10
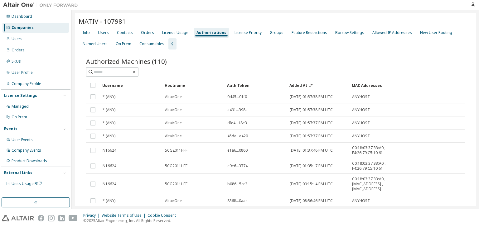
drag, startPoint x: 319, startPoint y: 82, endPoint x: 311, endPoint y: 79, distance: 7.9
click at [311, 79] on div "Authorized Machines (110) Clear Load Save Save As Field Operator Value Select f…" at bounding box center [275, 152] width 378 height 190
click at [312, 84] on div "Added At" at bounding box center [317, 85] width 57 height 10
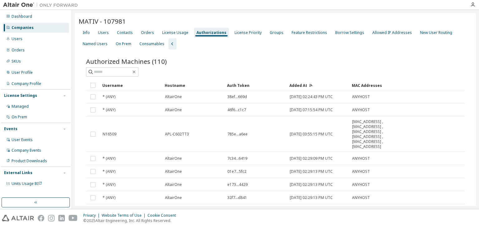
click at [310, 85] on icon at bounding box center [311, 86] width 4 height 4
click at [192, 84] on div "Hostname" at bounding box center [193, 85] width 57 height 10
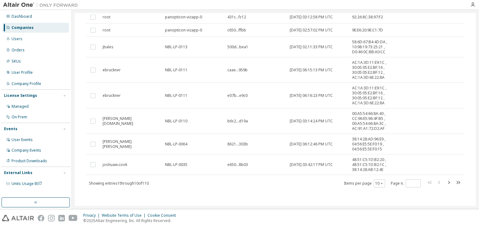
scroll to position [119, 0]
click at [380, 181] on icon "button" at bounding box center [382, 183] width 4 height 4
click at [381, 211] on div "50" at bounding box center [396, 212] width 50 height 7
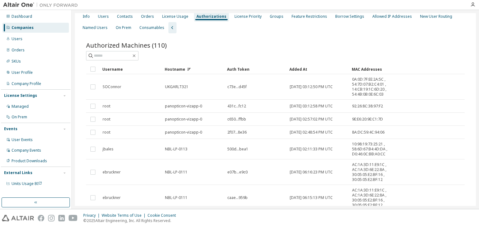
scroll to position [0, 0]
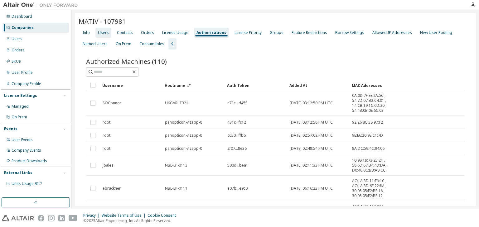
click at [105, 33] on div "Users" at bounding box center [103, 32] width 11 height 5
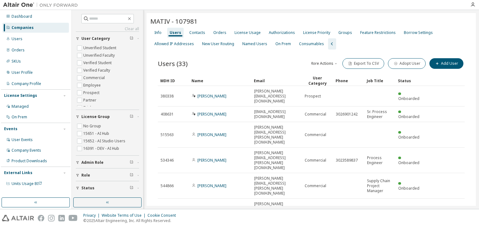
click at [226, 77] on div "Name" at bounding box center [219, 81] width 57 height 10
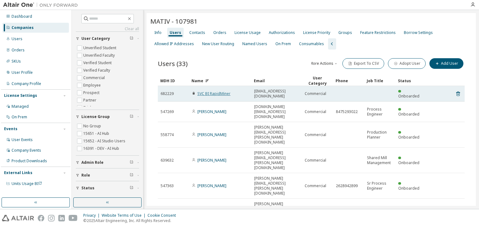
click at [221, 92] on link "SVC BI RapidMiner" at bounding box center [213, 93] width 33 height 5
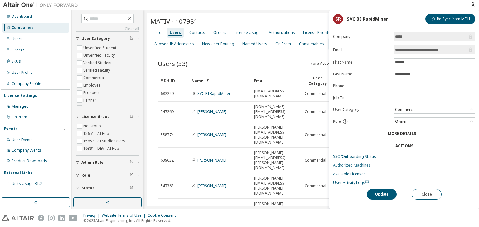
click at [345, 166] on link "Authorized Machines" at bounding box center [404, 165] width 142 height 5
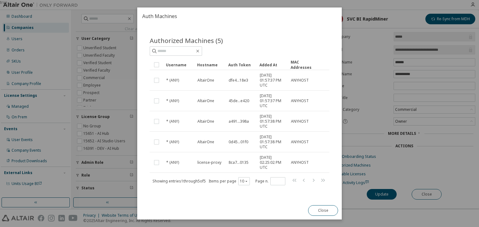
drag, startPoint x: 334, startPoint y: 130, endPoint x: 266, endPoint y: 205, distance: 101.1
click at [266, 205] on div "Auth Machines Authorized Machines (5) Clear Load Save Save As Field Operator Va…" at bounding box center [239, 113] width 205 height 212
drag, startPoint x: 318, startPoint y: 211, endPoint x: 287, endPoint y: 211, distance: 31.2
click at [287, 211] on div "Auth Machines Authorized Machines (5) Clear Load Save Save As Field Operator Va…" at bounding box center [239, 113] width 205 height 212
click at [310, 212] on button "Close" at bounding box center [323, 210] width 30 height 11
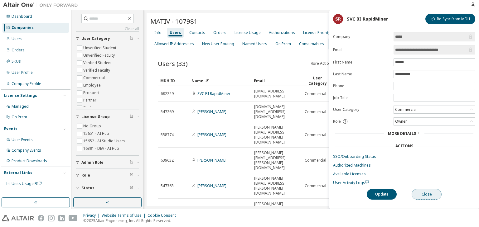
click at [418, 191] on button "Close" at bounding box center [427, 194] width 30 height 11
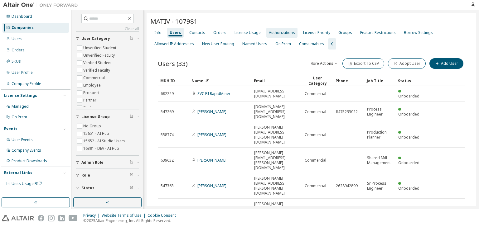
click at [278, 31] on div "Authorizations" at bounding box center [282, 32] width 26 height 5
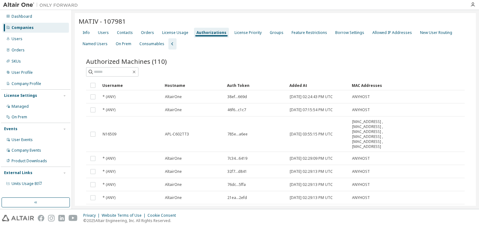
drag, startPoint x: 205, startPoint y: 65, endPoint x: 199, endPoint y: 65, distance: 5.9
click at [199, 65] on div "Authorized Machines (110)" at bounding box center [275, 61] width 378 height 9
click at [314, 86] on div "Added At" at bounding box center [317, 85] width 57 height 10
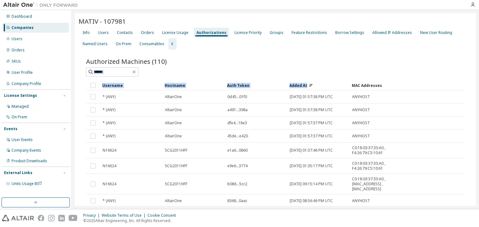
drag, startPoint x: 314, startPoint y: 86, endPoint x: 337, endPoint y: 62, distance: 32.6
click at [337, 62] on div "Authorized Machines (110) Clear Load Save Save As Field Operator Value Select f…" at bounding box center [275, 152] width 378 height 190
click at [303, 59] on div "Authorized Machines (110)" at bounding box center [275, 61] width 378 height 9
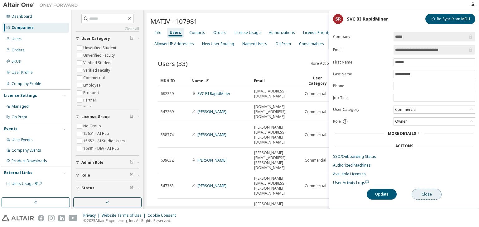
click at [419, 191] on button "Close" at bounding box center [427, 194] width 30 height 11
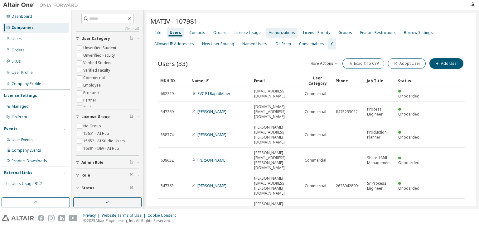
click at [283, 32] on div "Authorizations" at bounding box center [282, 32] width 26 height 5
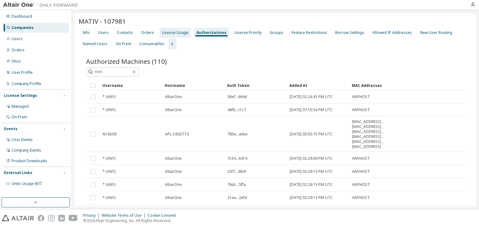
click at [172, 34] on div "License Usage" at bounding box center [175, 32] width 26 height 5
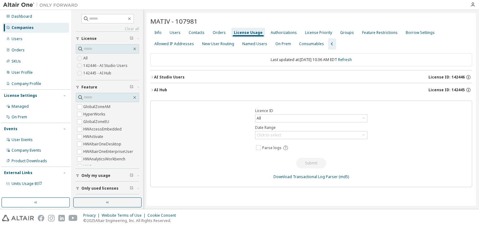
click at [152, 88] on icon "button" at bounding box center [152, 90] width 4 height 4
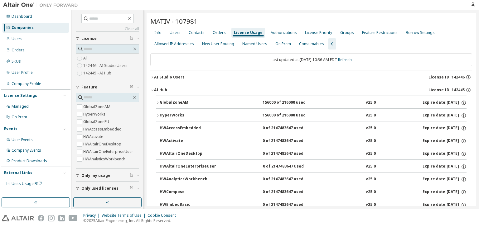
click at [158, 102] on icon "button" at bounding box center [158, 103] width 4 height 4
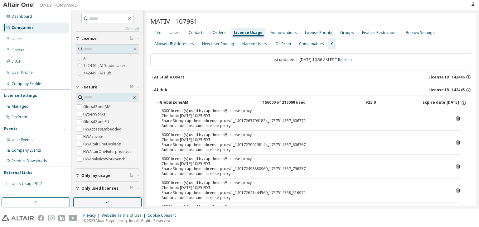
click at [150, 89] on icon "button" at bounding box center [152, 90] width 4 height 4
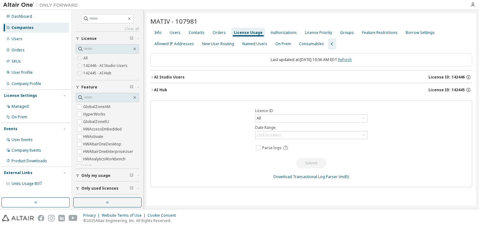
click at [349, 59] on link "Refresh" at bounding box center [345, 59] width 14 height 5
click at [151, 88] on icon "button" at bounding box center [152, 90] width 4 height 4
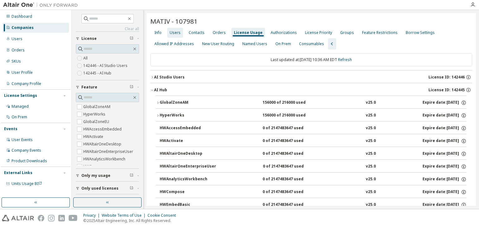
click at [175, 31] on div "Users" at bounding box center [175, 32] width 11 height 5
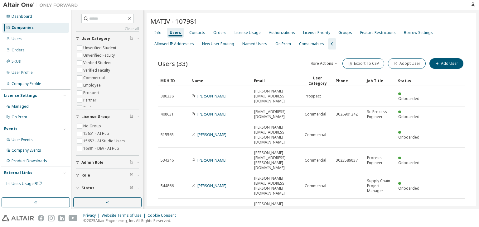
click at [216, 81] on div "Name" at bounding box center [219, 81] width 57 height 10
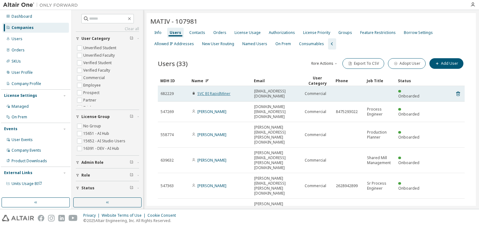
click at [217, 91] on link "SVC BI RapidMiner" at bounding box center [213, 93] width 33 height 5
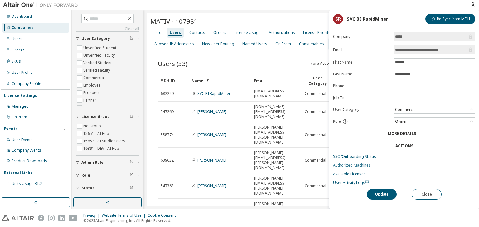
click at [354, 163] on link "Authorized Machines" at bounding box center [404, 165] width 142 height 5
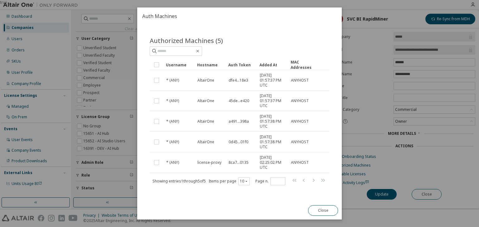
scroll to position [7, 0]
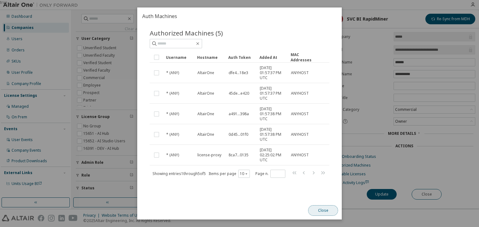
click at [315, 210] on button "Close" at bounding box center [323, 210] width 30 height 11
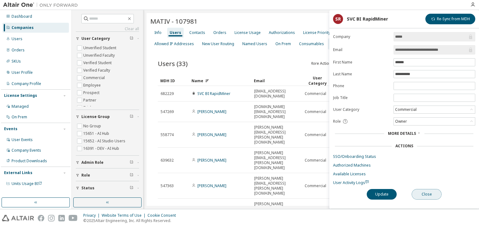
click at [426, 193] on button "Close" at bounding box center [427, 194] width 30 height 11
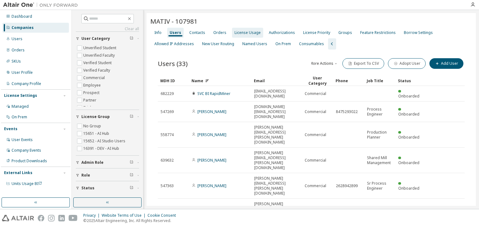
click at [247, 32] on div "License Usage" at bounding box center [247, 32] width 26 height 5
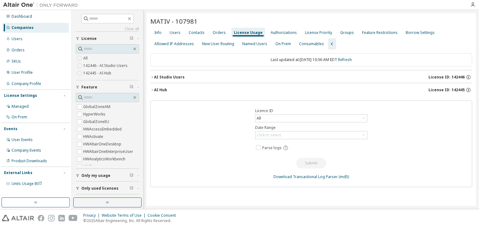
click at [153, 90] on icon "button" at bounding box center [152, 90] width 4 height 4
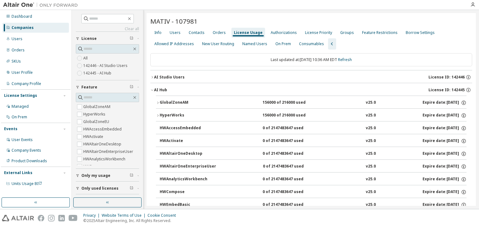
click at [162, 101] on div "GlobalZoneAM" at bounding box center [188, 103] width 56 height 6
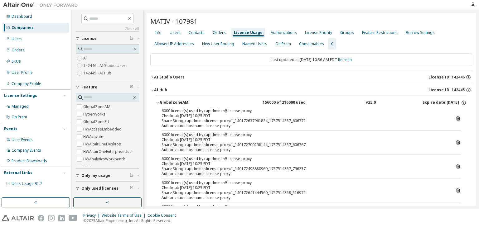
click at [156, 102] on icon "button" at bounding box center [158, 103] width 4 height 4
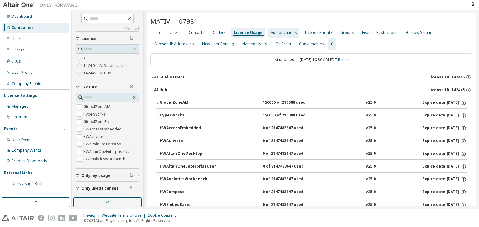
click at [282, 33] on div "Authorizations" at bounding box center [284, 32] width 26 height 5
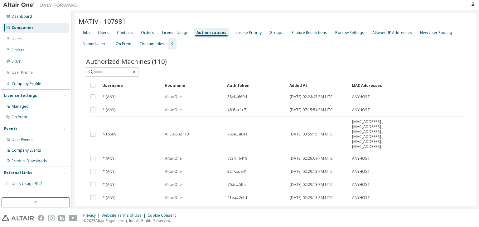
click at [210, 31] on div "Authorizations" at bounding box center [211, 32] width 30 height 5
click at [105, 33] on div "Users" at bounding box center [103, 32] width 11 height 5
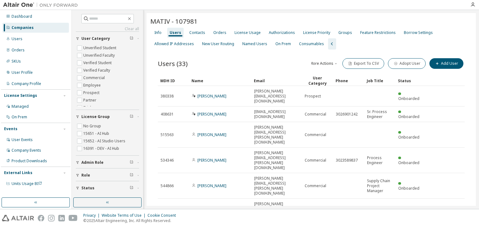
click at [212, 77] on div "Name" at bounding box center [219, 81] width 57 height 10
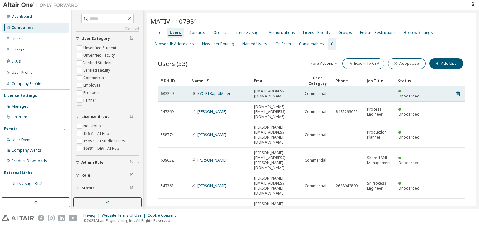
click at [212, 86] on td "SVC BI RapidMiner" at bounding box center [220, 94] width 62 height 16
click at [213, 91] on link "SVC BI RapidMiner" at bounding box center [213, 93] width 33 height 5
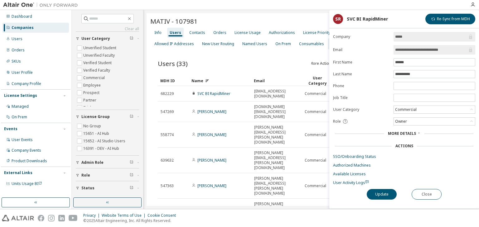
click at [361, 161] on form "**********" at bounding box center [404, 108] width 142 height 153
click at [363, 165] on link "Authorized Machines" at bounding box center [404, 165] width 142 height 5
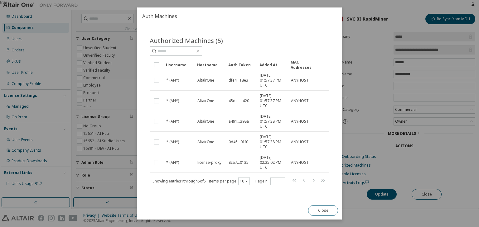
scroll to position [7, 0]
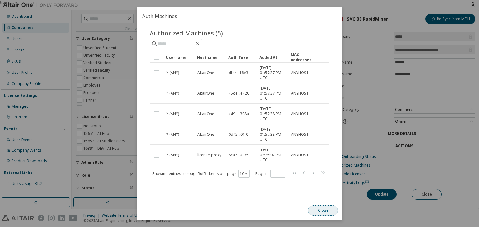
click at [328, 212] on button "Close" at bounding box center [323, 210] width 30 height 11
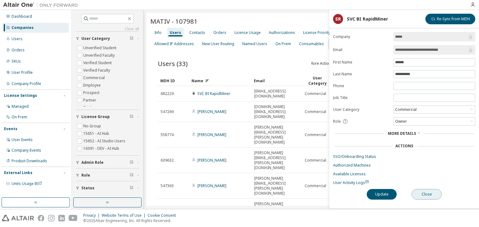
click at [418, 192] on button "Close" at bounding box center [427, 194] width 30 height 11
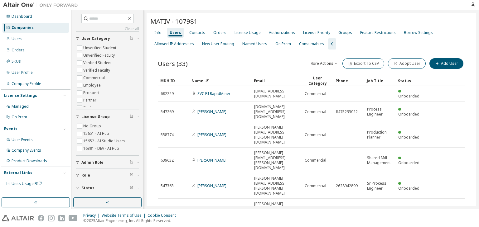
scroll to position [5, 0]
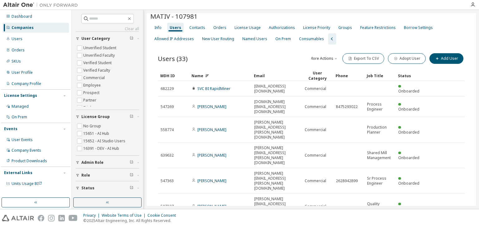
click at [224, 75] on div "Name" at bounding box center [219, 76] width 57 height 10
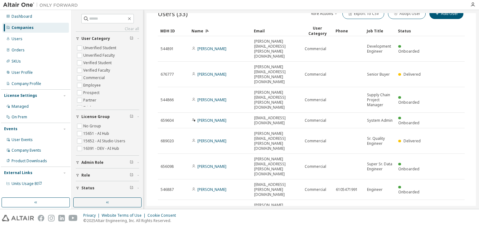
scroll to position [57, 0]
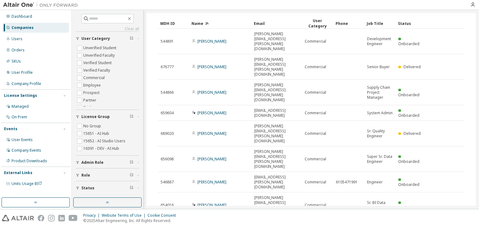
click at [378, 202] on div "30" at bounding box center [396, 204] width 50 height 7
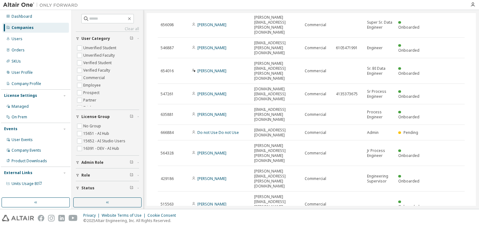
scroll to position [195, 0]
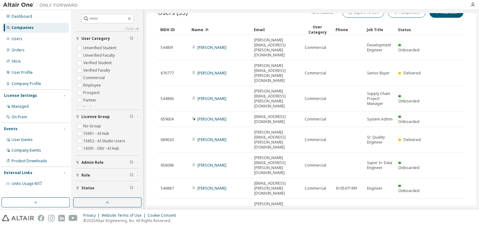
scroll to position [0, 0]
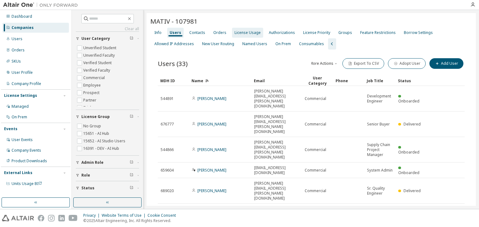
click at [249, 33] on div "License Usage" at bounding box center [247, 32] width 26 height 5
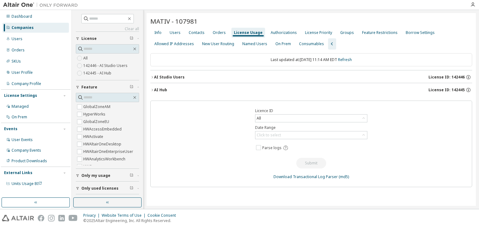
click at [153, 89] on icon "button" at bounding box center [152, 90] width 4 height 4
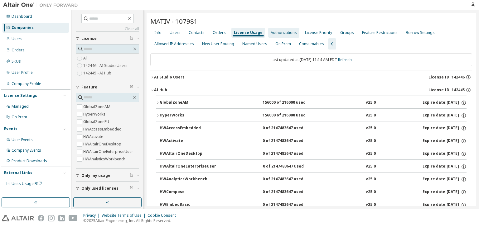
click at [277, 30] on div "Authorizations" at bounding box center [284, 32] width 26 height 5
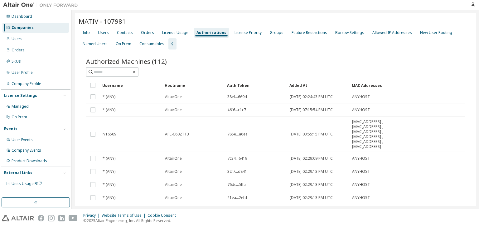
click at [312, 85] on div "Added At" at bounding box center [317, 85] width 57 height 10
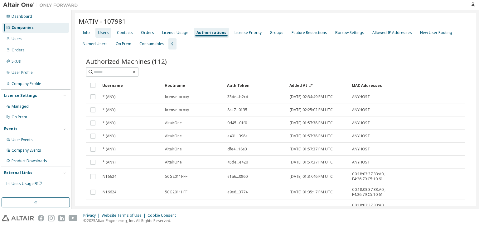
click at [105, 33] on div "Users" at bounding box center [103, 32] width 11 height 5
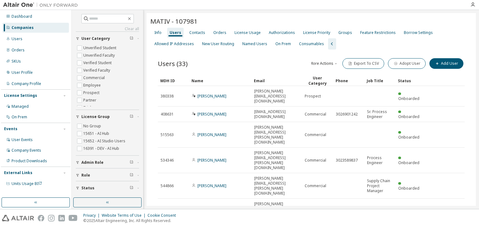
click at [150, 80] on div "Users (33) More Actions Import From CSV Export To CSV Adopt User Add User Clear…" at bounding box center [311, 195] width 322 height 291
click at [207, 81] on div "Name" at bounding box center [219, 81] width 57 height 10
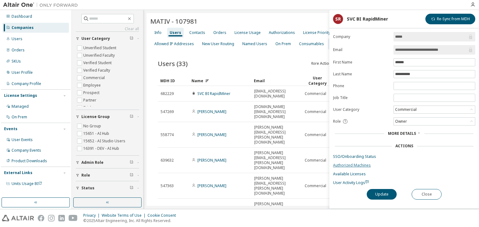
click at [337, 166] on link "Authorized Machines" at bounding box center [404, 165] width 142 height 5
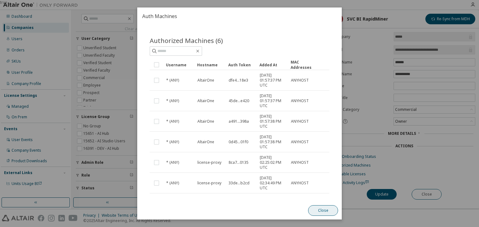
click at [319, 210] on button "Close" at bounding box center [323, 210] width 30 height 11
